Goal: Information Seeking & Learning: Find specific fact

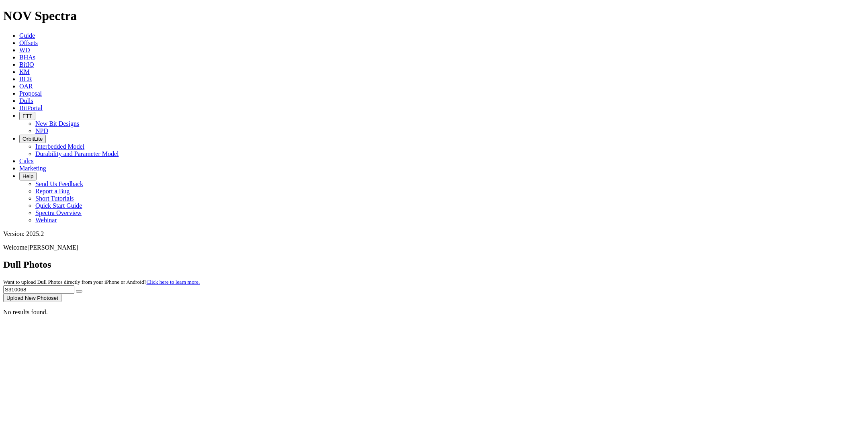
drag, startPoint x: 720, startPoint y: 38, endPoint x: 371, endPoint y: 33, distance: 349.4
click at [373, 259] on div "Dull Photos Want to upload Dull Photos directly from your iPhone or Android? Cl…" at bounding box center [428, 280] width 851 height 43
paste input "096"
click at [76, 290] on button "submit" at bounding box center [79, 291] width 6 height 2
drag, startPoint x: 703, startPoint y: 37, endPoint x: 304, endPoint y: 35, distance: 400.0
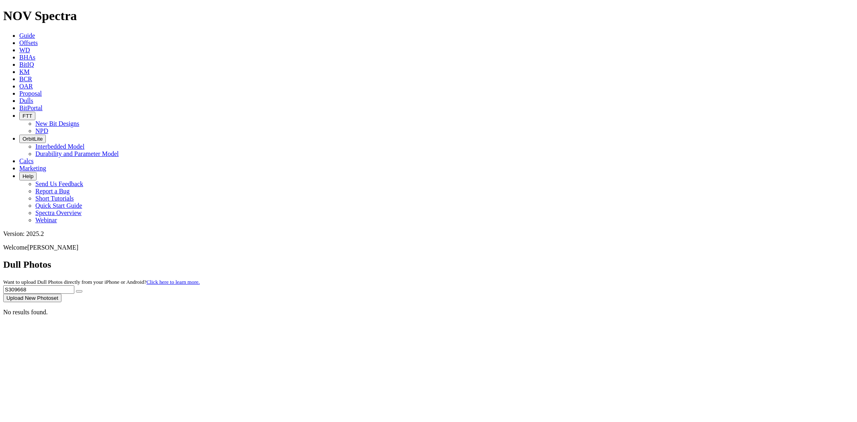
click at [304, 259] on div "Dull Photos Want to upload Dull Photos directly from your iPhone or Android? Cl…" at bounding box center [428, 280] width 851 height 43
paste input "10073"
click at [76, 290] on button "submit" at bounding box center [79, 291] width 6 height 2
drag, startPoint x: 719, startPoint y: 35, endPoint x: 488, endPoint y: 35, distance: 230.3
click at [490, 259] on div "Dull Photos Want to upload Dull Photos directly from your iPhone or Android? Cl…" at bounding box center [428, 280] width 851 height 43
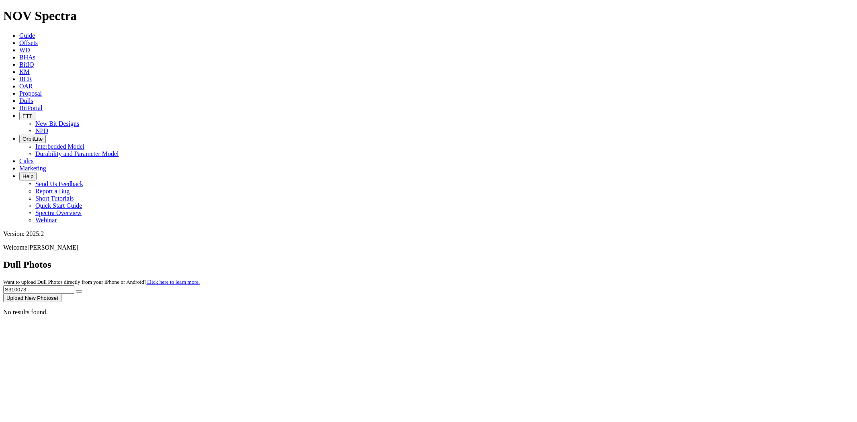
paste input "09499"
type input "S309499"
click at [76, 290] on button "submit" at bounding box center [79, 291] width 6 height 2
